Goal: Information Seeking & Learning: Learn about a topic

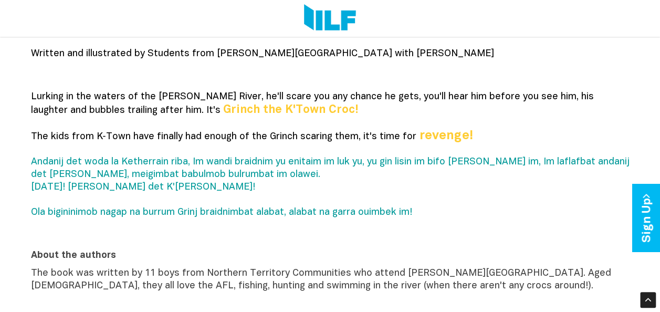
scroll to position [288, 0]
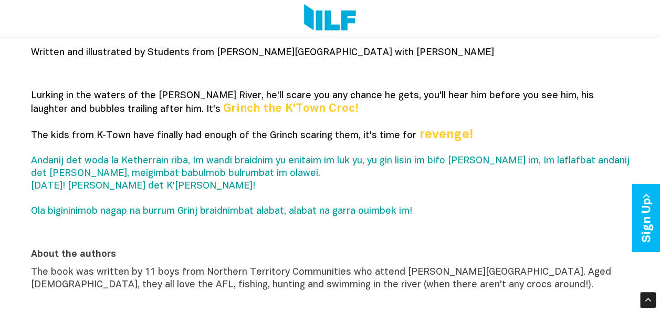
click at [182, 164] on span "Andanij det woda la Ketherrain riba, Im wandi braidnim yu enitaim im luk yu, yu…" at bounding box center [330, 185] width 599 height 59
click at [183, 217] on p "Lurking in the waters of the [PERSON_NAME] River, he'll scare you any chance he…" at bounding box center [330, 160] width 599 height 141
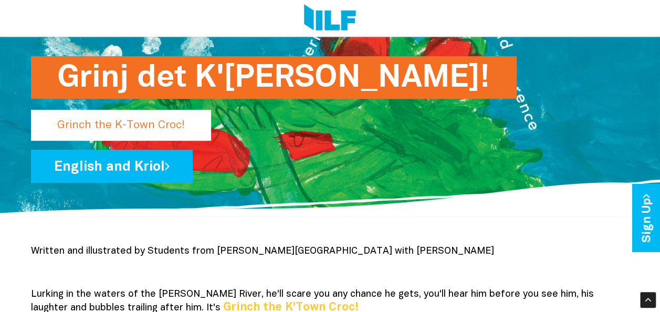
scroll to position [0, 0]
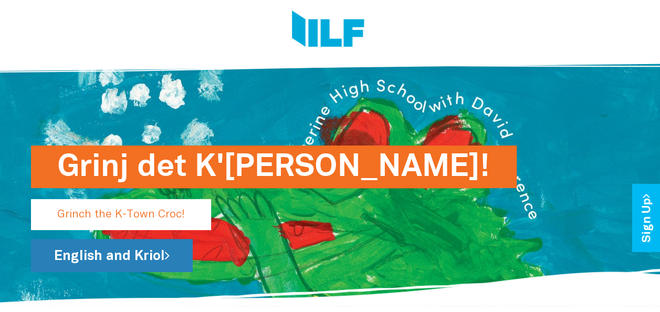
click at [120, 258] on link "English and Kriol" at bounding box center [112, 255] width 162 height 33
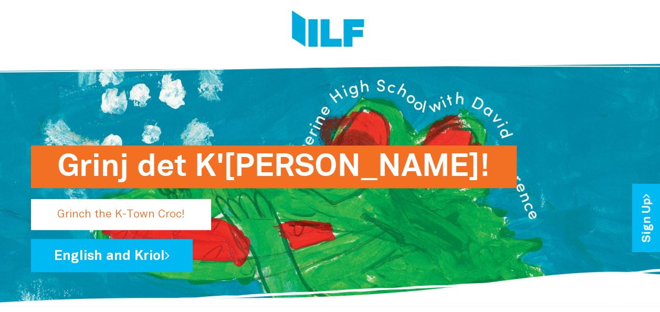
drag, startPoint x: 388, startPoint y: 162, endPoint x: 238, endPoint y: 165, distance: 149.7
click at [238, 165] on div "Grinj det K'[PERSON_NAME]! Grinch the K-Town Croc! English and Kriol" at bounding box center [330, 177] width 614 height 256
drag, startPoint x: 63, startPoint y: 165, endPoint x: 112, endPoint y: 159, distance: 49.2
click at [112, 159] on h1 "Grinj det K'[PERSON_NAME]!" at bounding box center [273, 166] width 433 height 43
